Goal: Find specific page/section: Find specific page/section

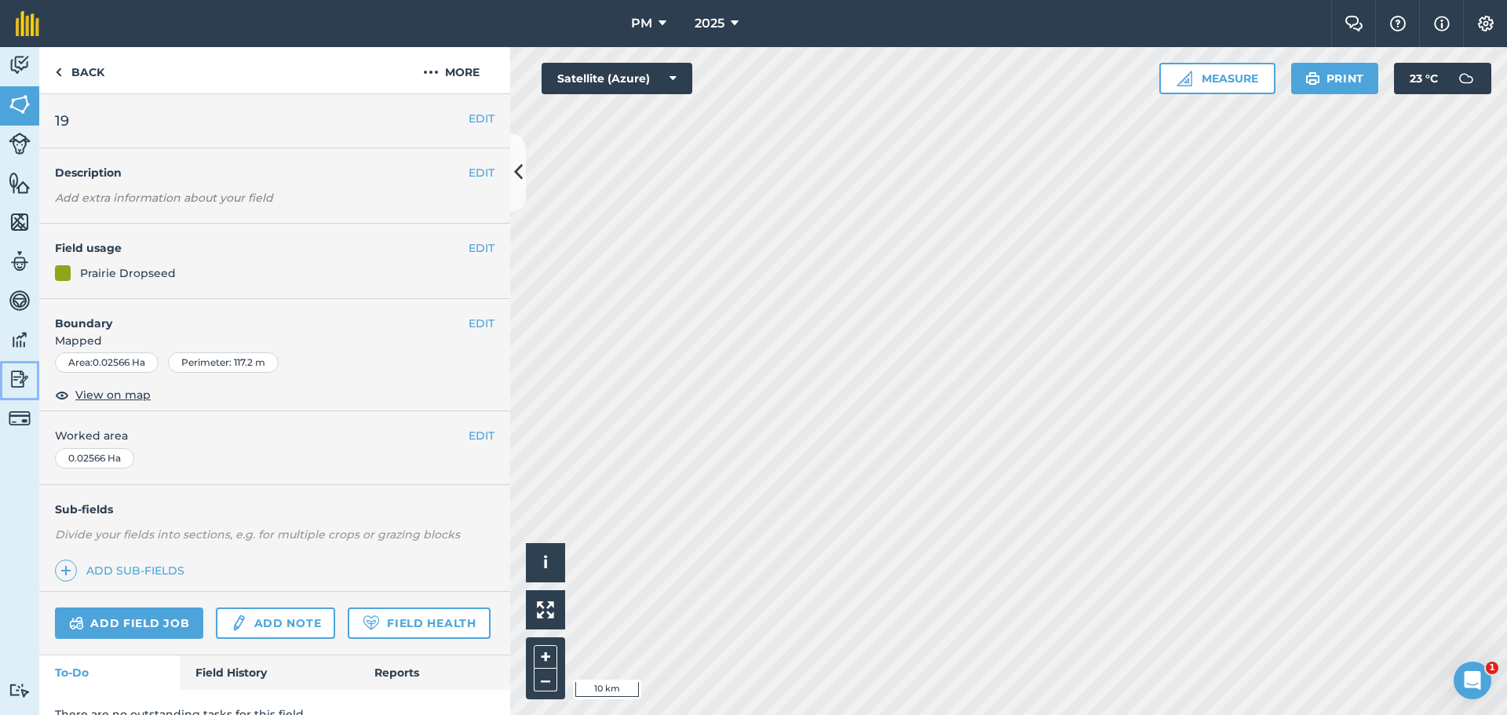
click at [13, 374] on img at bounding box center [20, 379] width 22 height 24
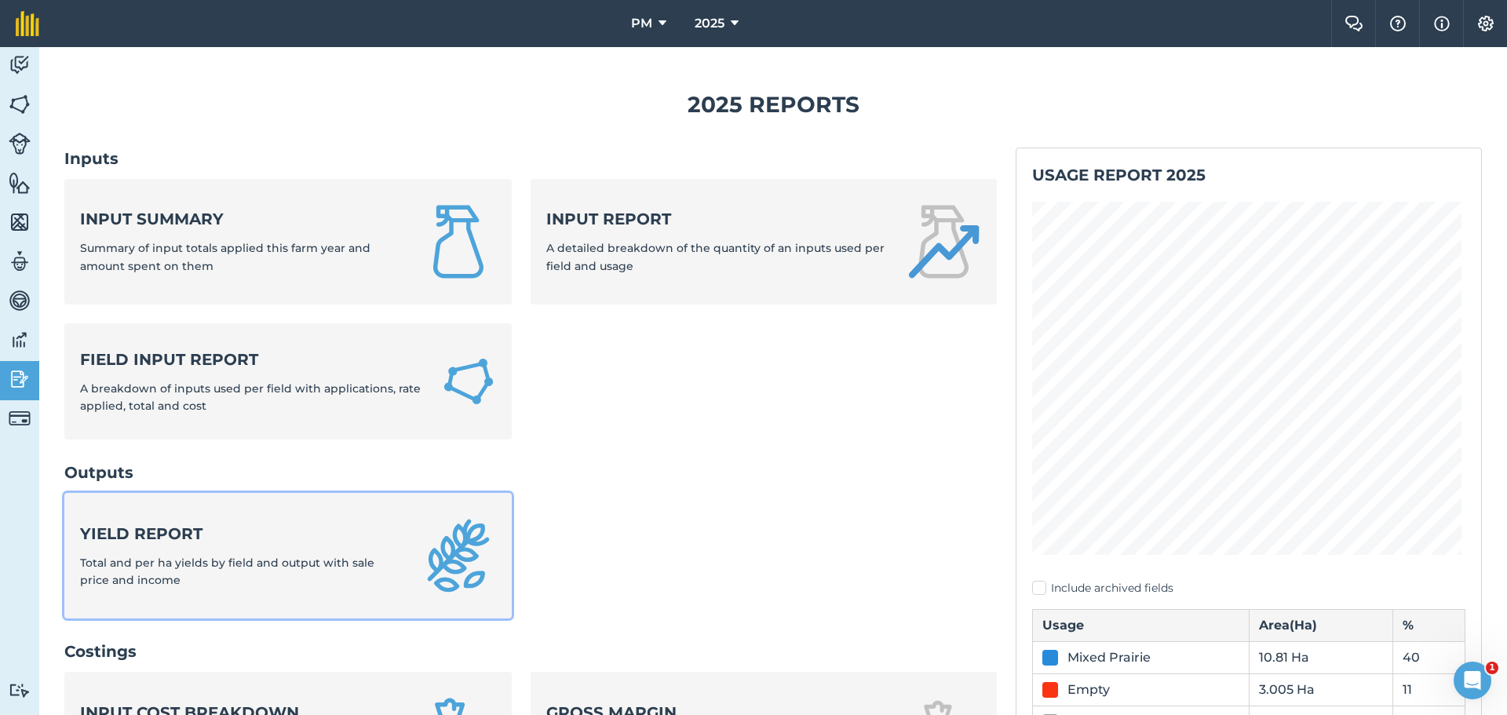
click at [144, 528] on strong "Yield report" at bounding box center [241, 534] width 322 height 22
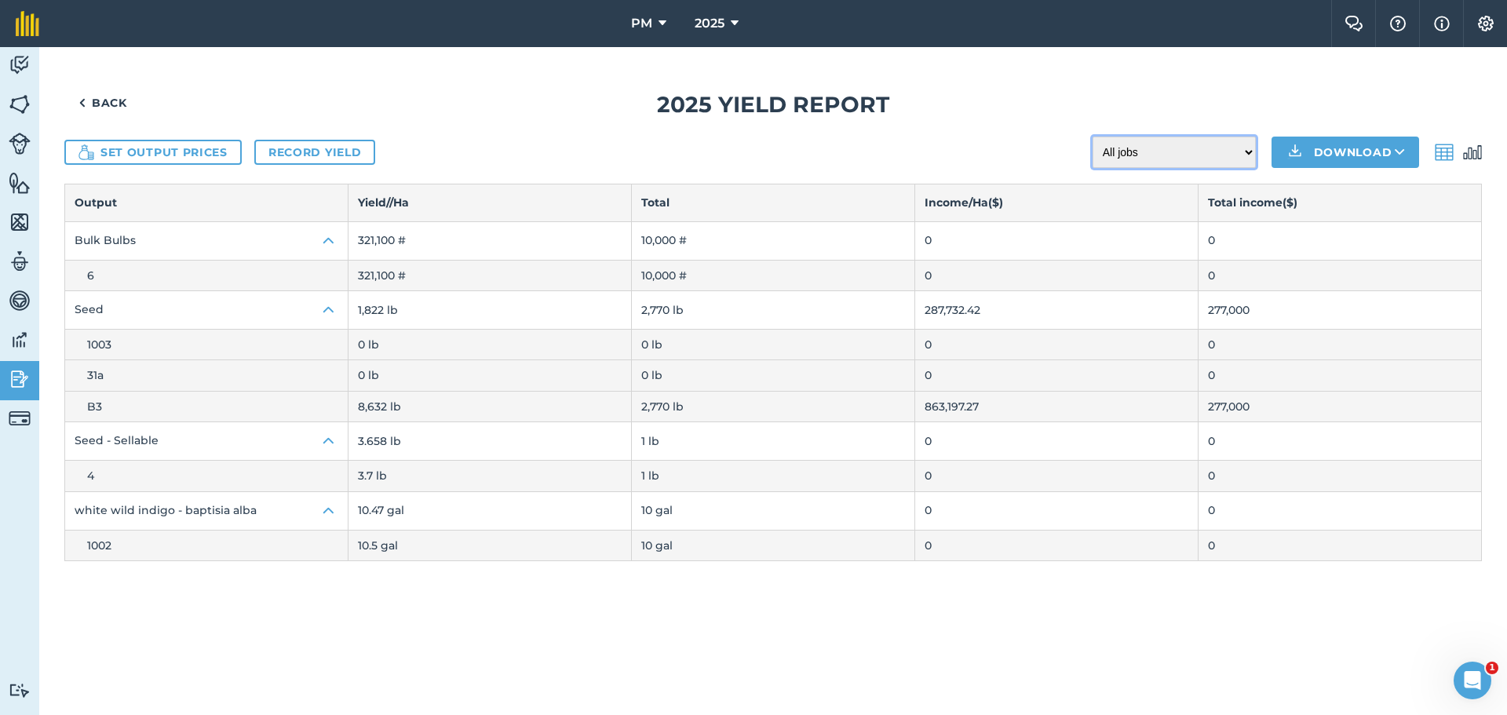
click at [1245, 156] on select "All jobs Incomplete jobs Complete jobs" at bounding box center [1174, 152] width 163 height 31
click at [90, 407] on span "B3" at bounding box center [94, 406] width 15 height 14
click at [97, 410] on span "B3" at bounding box center [94, 406] width 15 height 14
click at [19, 60] on img at bounding box center [20, 65] width 22 height 24
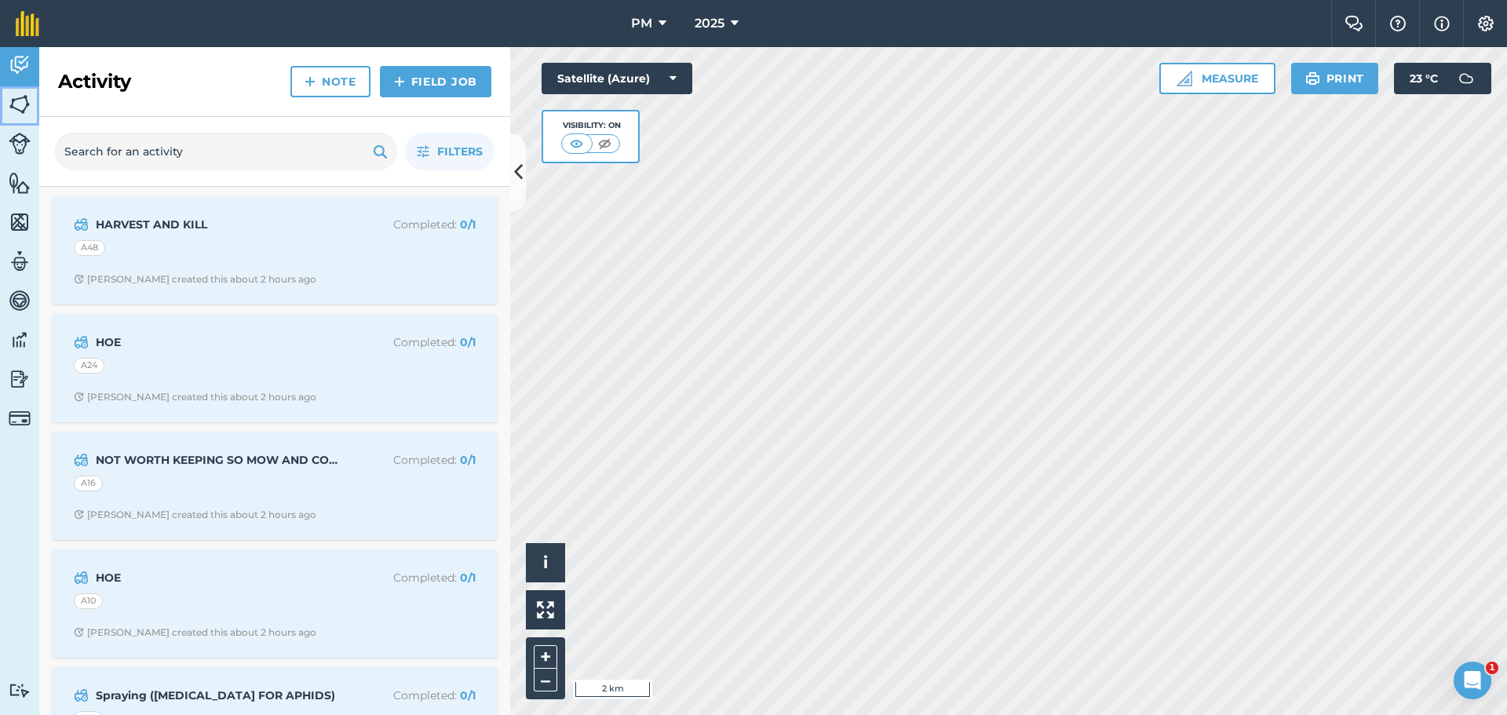
click at [19, 102] on img at bounding box center [20, 105] width 22 height 24
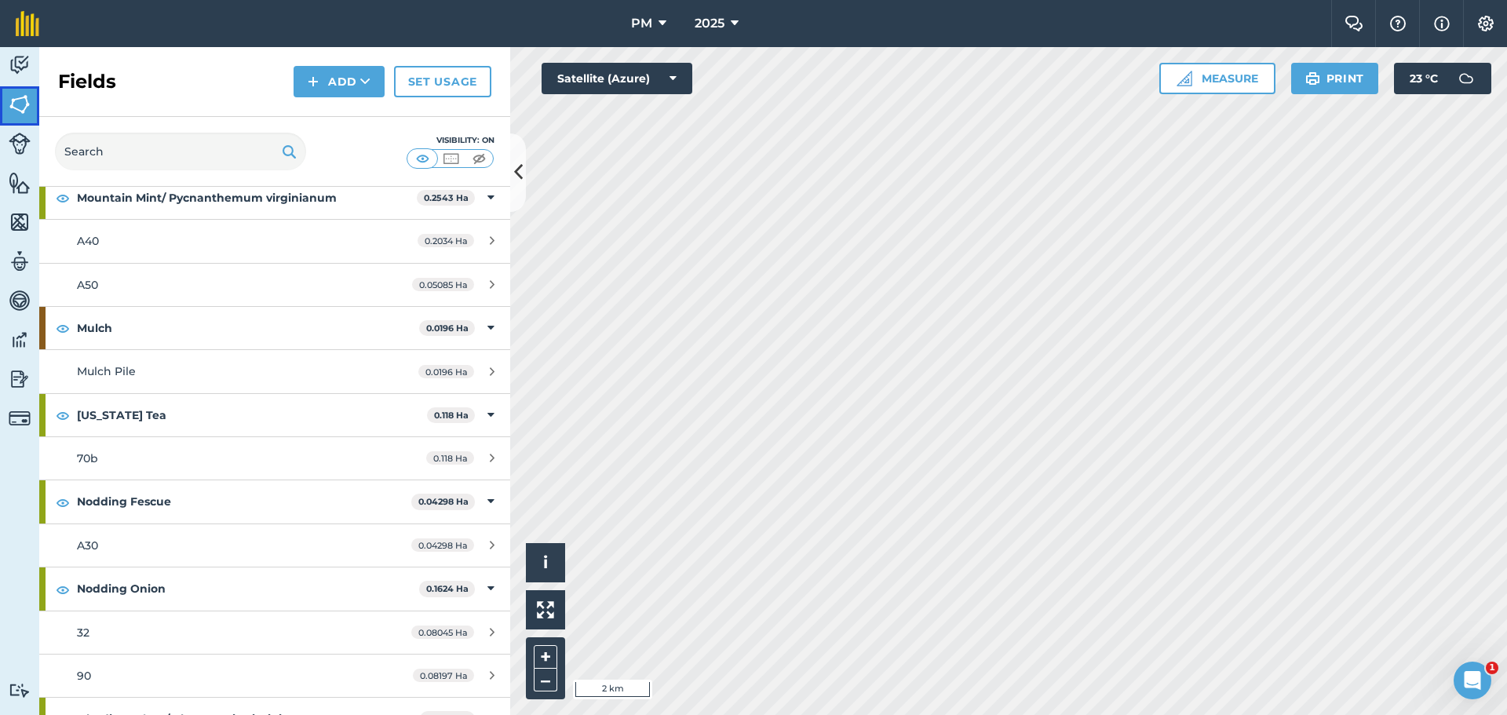
scroll to position [4317, 0]
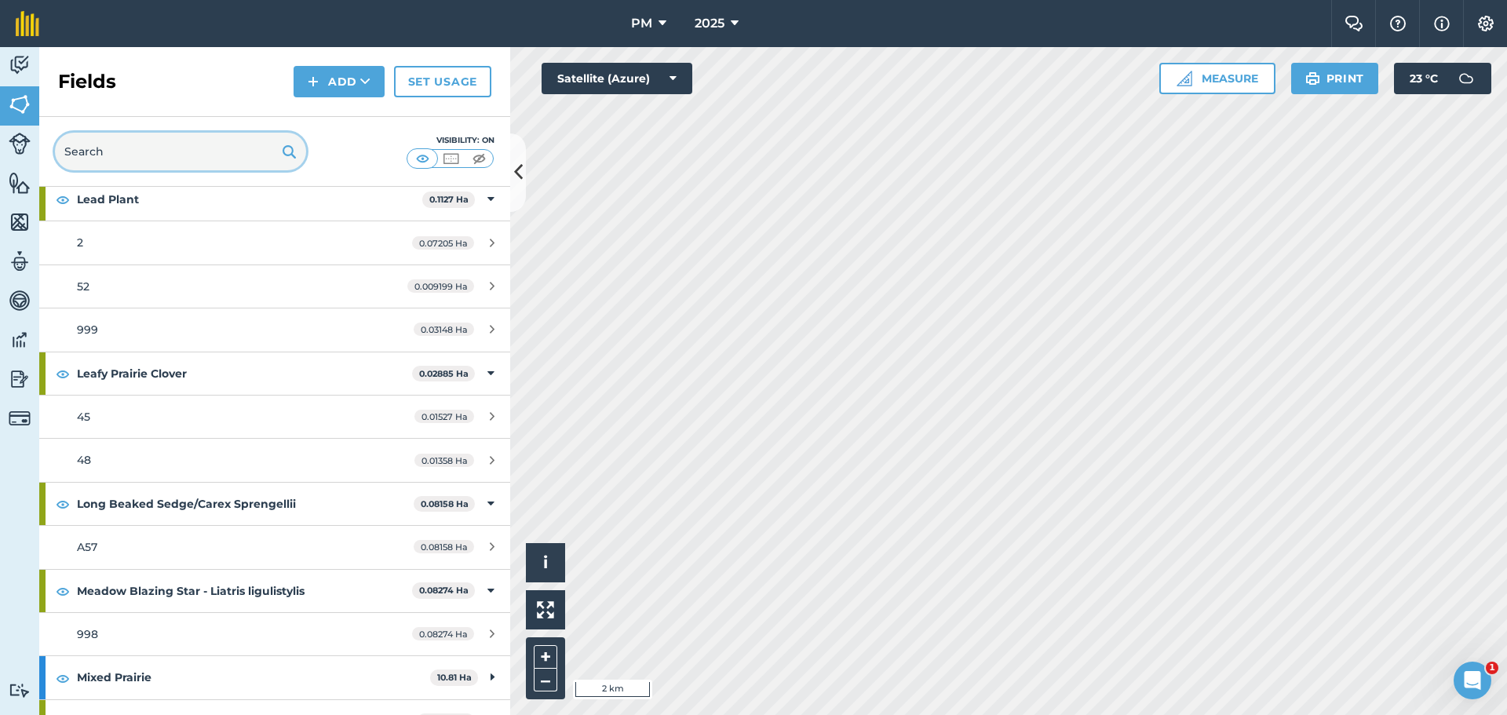
click at [195, 151] on input "text" at bounding box center [180, 152] width 251 height 38
